Goal: Information Seeking & Learning: Check status

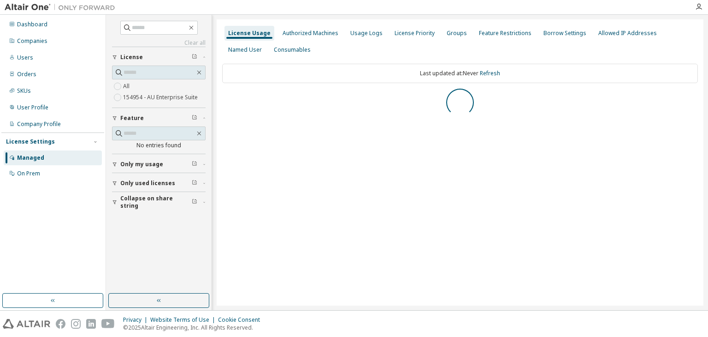
click at [40, 248] on div "Dashboard Companies Users Orders SKUs User Profile Company Profile License Sett…" at bounding box center [52, 154] width 103 height 276
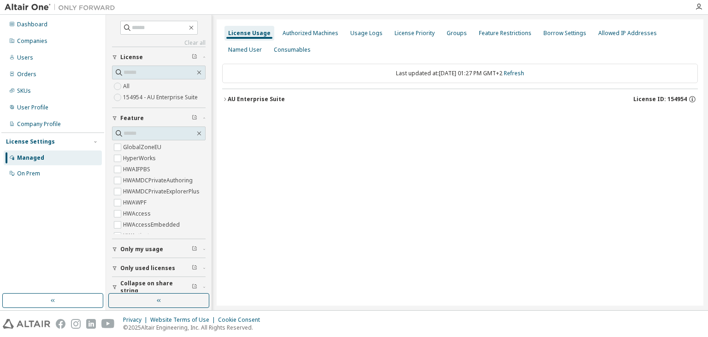
click at [170, 95] on label "154954 - AU Enterprise Suite" at bounding box center [161, 97] width 77 height 11
click at [165, 98] on label "154954 - AU Enterprise Suite" at bounding box center [161, 97] width 77 height 11
click at [235, 100] on div "AU Enterprise Suite" at bounding box center [256, 98] width 57 height 7
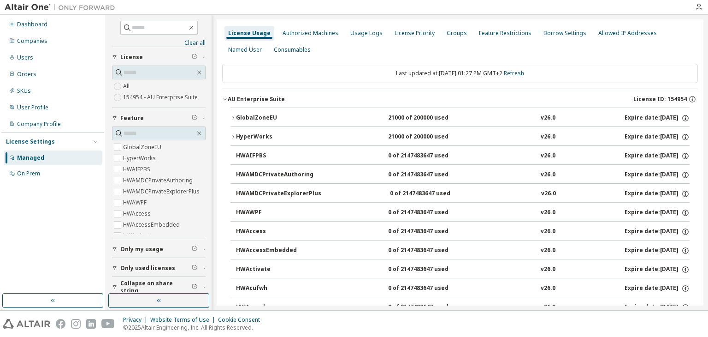
click at [231, 118] on icon "button" at bounding box center [234, 118] width 6 height 6
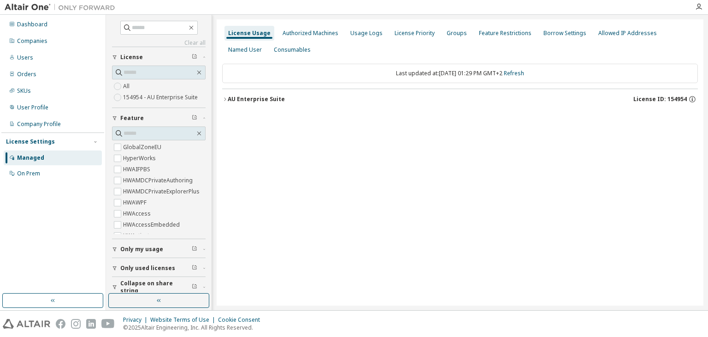
click at [228, 96] on div "AU Enterprise Suite" at bounding box center [256, 98] width 57 height 7
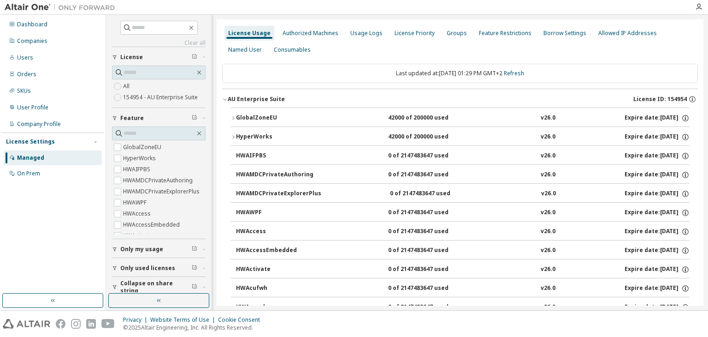
click at [235, 115] on icon "button" at bounding box center [234, 118] width 6 height 6
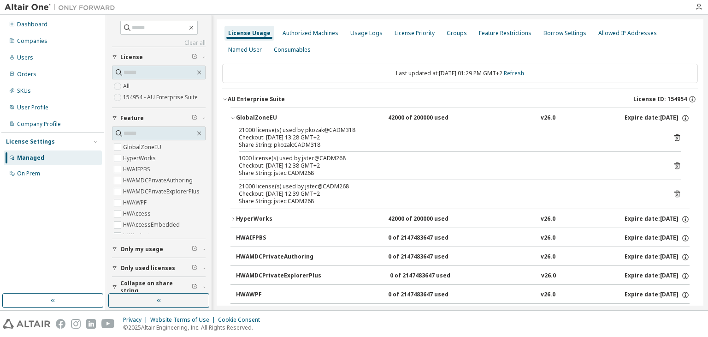
click at [323, 135] on div "Checkout: 2025-10-03 13:28 GMT+2" at bounding box center [449, 137] width 420 height 7
click at [663, 136] on div "21000 license(s) used by pkozak@CADM318 Checkout: 2025-10-03 13:28 GMT+2 Share …" at bounding box center [460, 137] width 443 height 22
click at [673, 136] on icon at bounding box center [677, 137] width 8 height 8
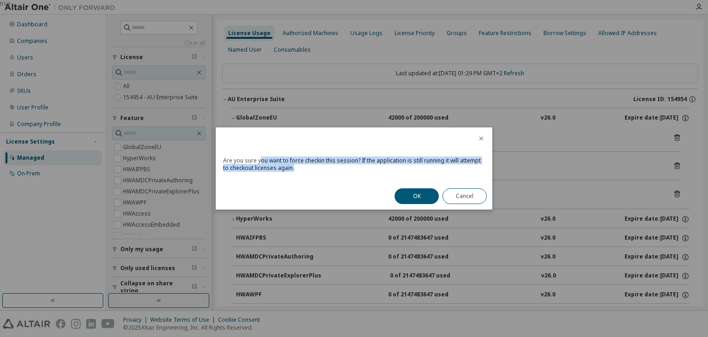
drag, startPoint x: 259, startPoint y: 164, endPoint x: 325, endPoint y: 165, distance: 65.9
click at [325, 165] on div "Are you sure you want to force checkin this session? If the application is stil…" at bounding box center [354, 166] width 277 height 31
click at [314, 168] on div "Are you sure you want to force checkin this session? If the application is stil…" at bounding box center [354, 166] width 277 height 31
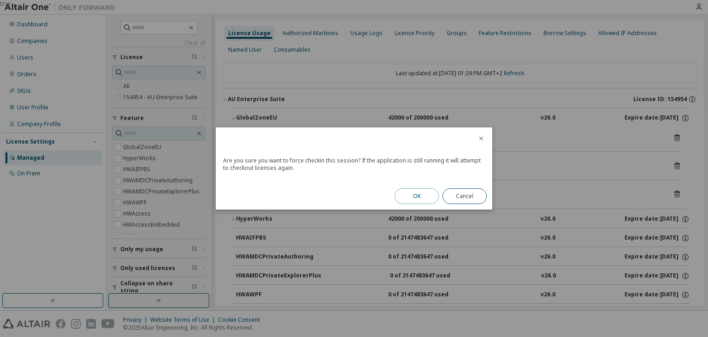
click at [427, 197] on button "OK" at bounding box center [417, 196] width 44 height 16
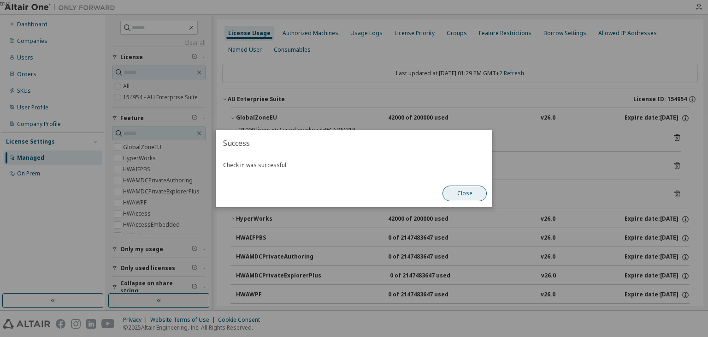
click at [481, 196] on button "Close" at bounding box center [465, 193] width 44 height 16
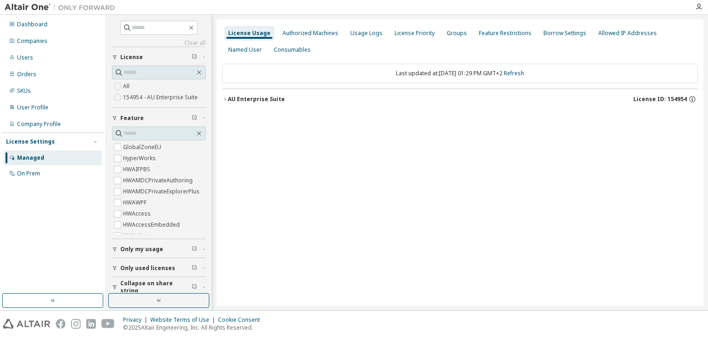
click at [247, 104] on button "AU Enterprise Suite License ID: 154954" at bounding box center [460, 99] width 476 height 20
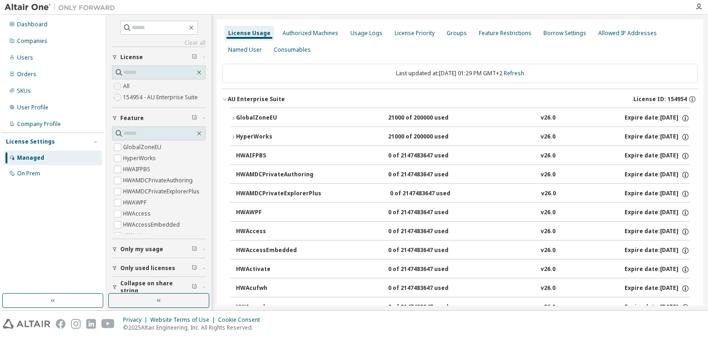
click at [265, 123] on button "GlobalZoneEU 21000 of 200000 used v26.0 Expire date: [DATE]" at bounding box center [460, 118] width 459 height 20
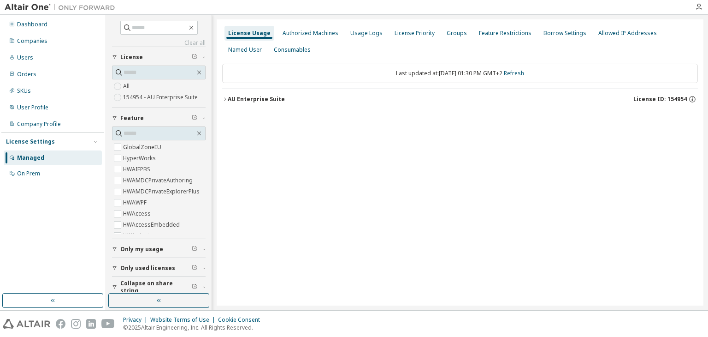
click at [238, 104] on button "AU Enterprise Suite License ID: 154954" at bounding box center [460, 99] width 476 height 20
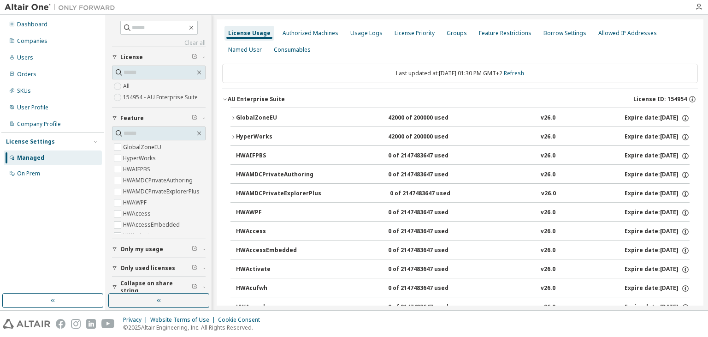
click at [252, 118] on div "GlobalZoneEU" at bounding box center [277, 118] width 83 height 8
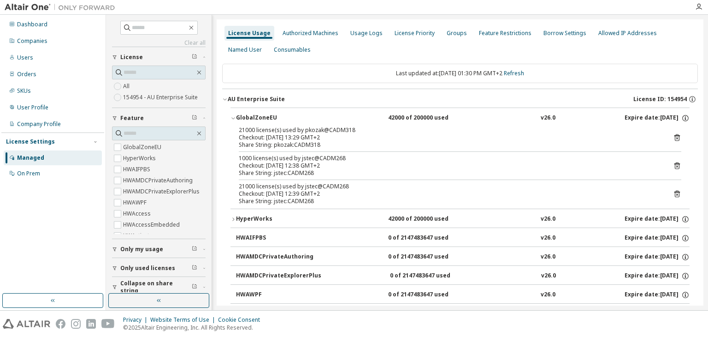
click at [260, 118] on div "GlobalZoneEU" at bounding box center [277, 118] width 83 height 8
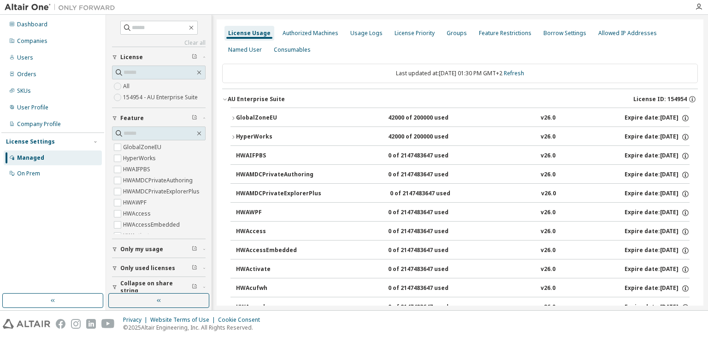
click at [310, 118] on div "GlobalZoneEU" at bounding box center [277, 118] width 83 height 8
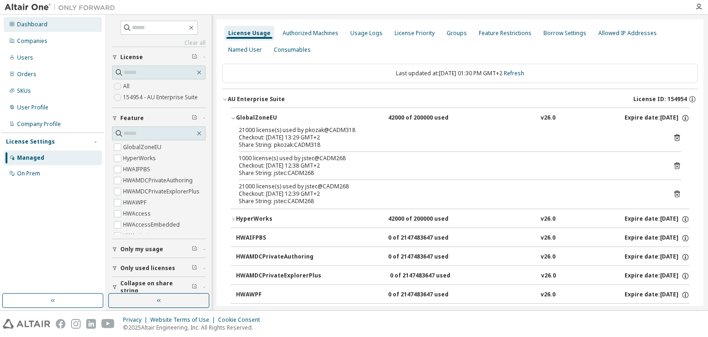
click at [28, 26] on div "Dashboard" at bounding box center [32, 24] width 30 height 7
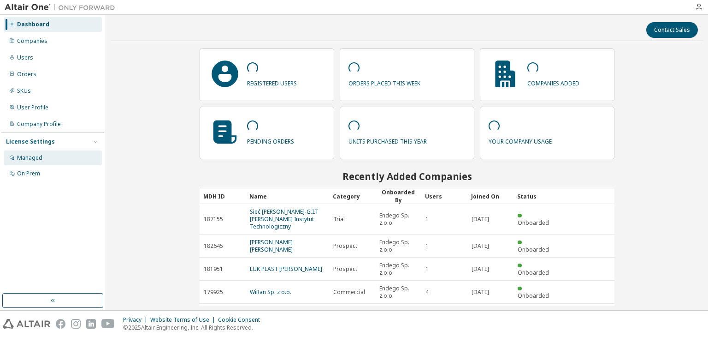
click at [35, 160] on div "Managed" at bounding box center [29, 157] width 25 height 7
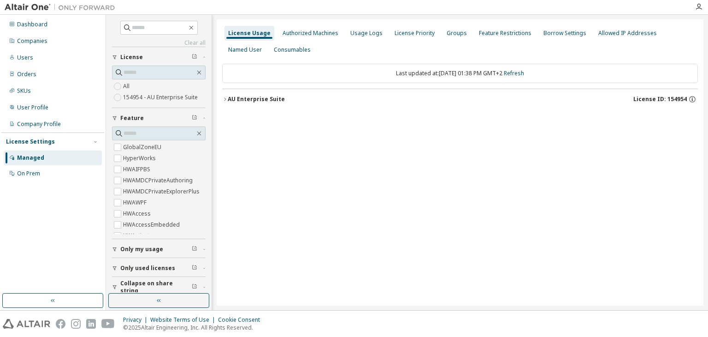
click at [24, 229] on div "Dashboard Companies Users Orders SKUs User Profile Company Profile License Sett…" at bounding box center [52, 154] width 103 height 276
click at [230, 100] on div "AU Enterprise Suite" at bounding box center [256, 98] width 57 height 7
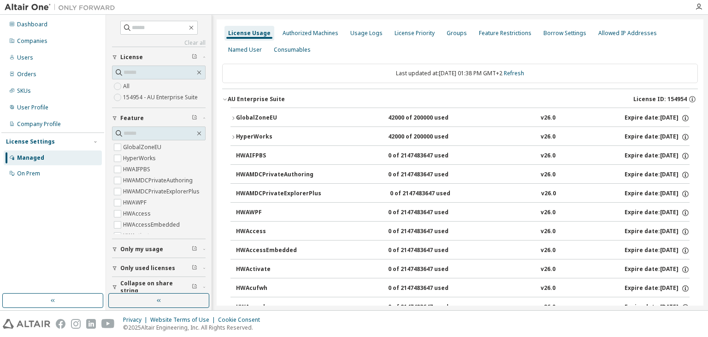
click at [232, 117] on icon "button" at bounding box center [234, 118] width 6 height 6
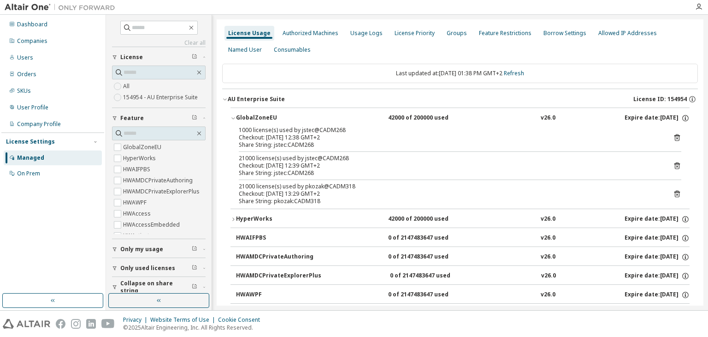
click at [42, 162] on div "Managed" at bounding box center [53, 157] width 98 height 15
click at [232, 115] on icon "button" at bounding box center [234, 118] width 6 height 6
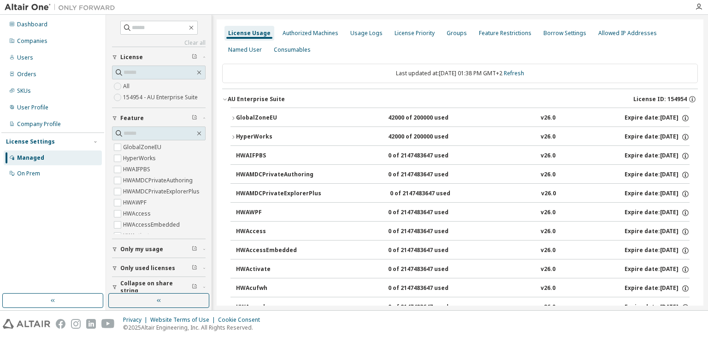
click at [231, 105] on button "AU Enterprise Suite License ID: 154954" at bounding box center [460, 99] width 476 height 20
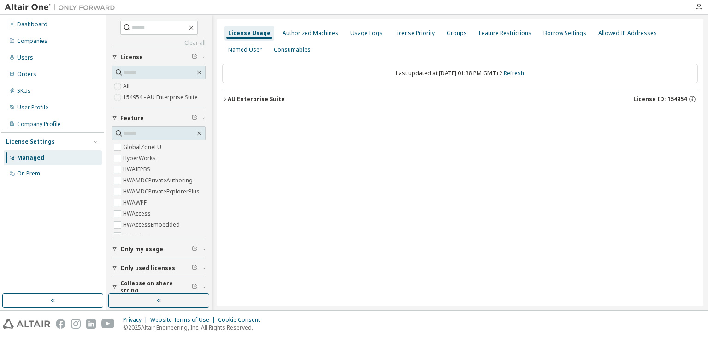
click at [253, 32] on div "License Usage" at bounding box center [249, 33] width 42 height 7
click at [279, 32] on div "Authorized Machines" at bounding box center [310, 33] width 63 height 15
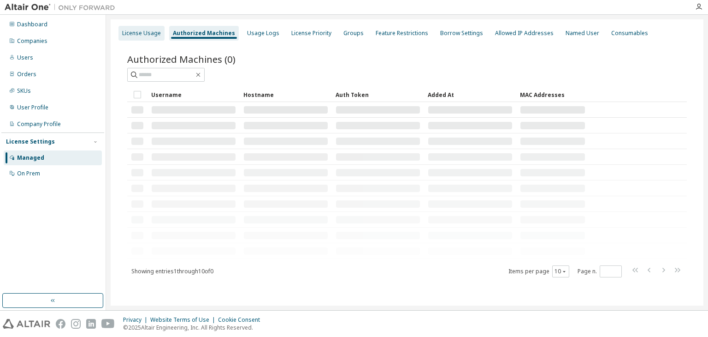
click at [151, 32] on div "License Usage" at bounding box center [141, 33] width 39 height 7
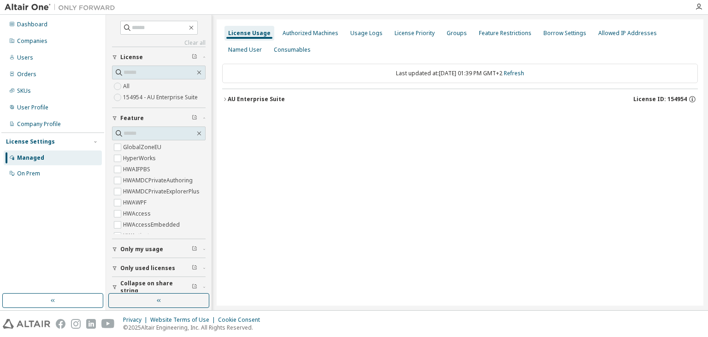
click at [253, 98] on div "AU Enterprise Suite" at bounding box center [256, 98] width 57 height 7
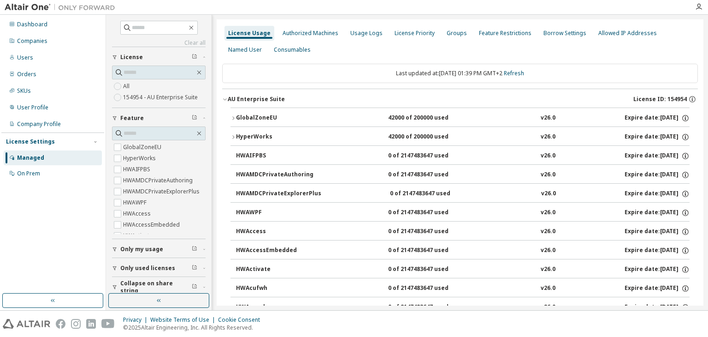
click at [314, 115] on div "GlobalZoneEU" at bounding box center [277, 118] width 83 height 8
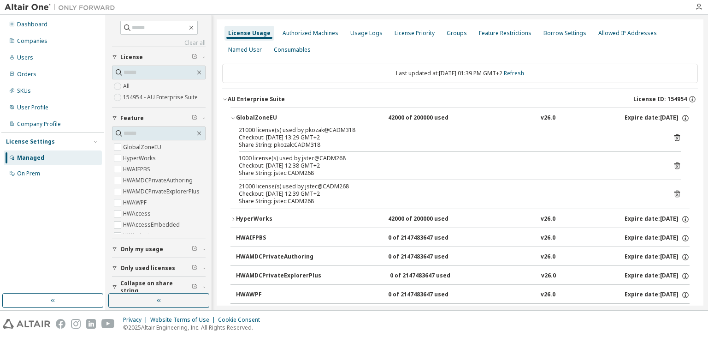
click at [673, 192] on icon at bounding box center [677, 193] width 8 height 8
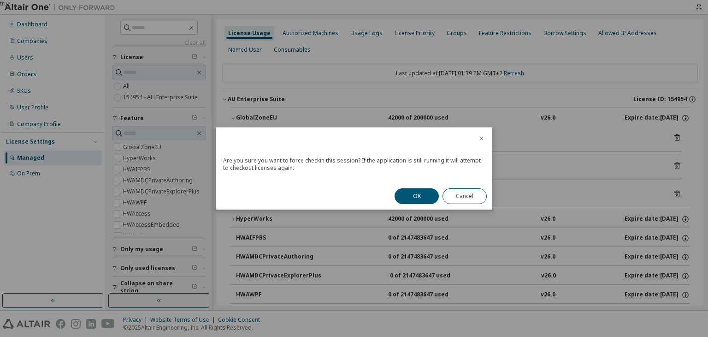
click at [484, 136] on icon "close" at bounding box center [481, 138] width 7 height 7
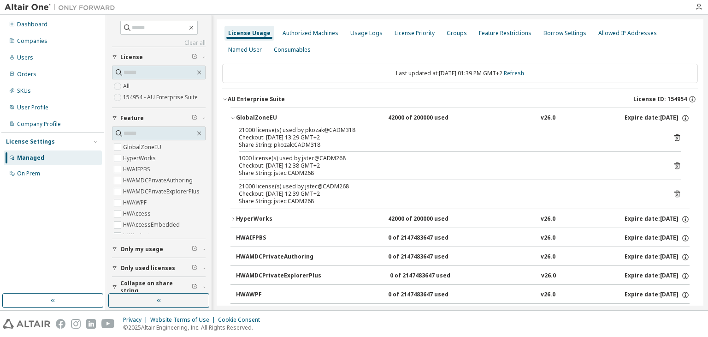
click at [674, 138] on icon at bounding box center [677, 137] width 8 height 8
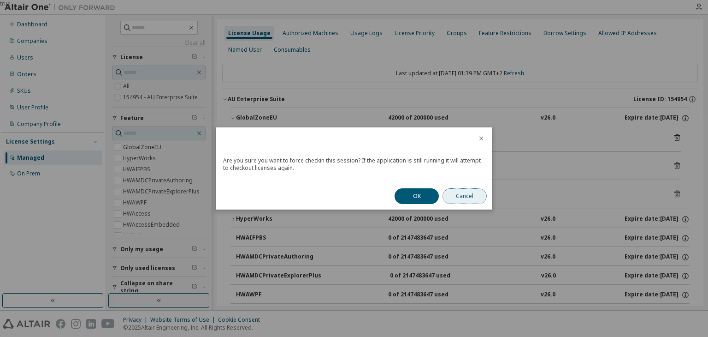
click at [480, 200] on button "Cancel" at bounding box center [465, 196] width 44 height 16
